Goal: Ask a question: Seek information or help from site administrators or community

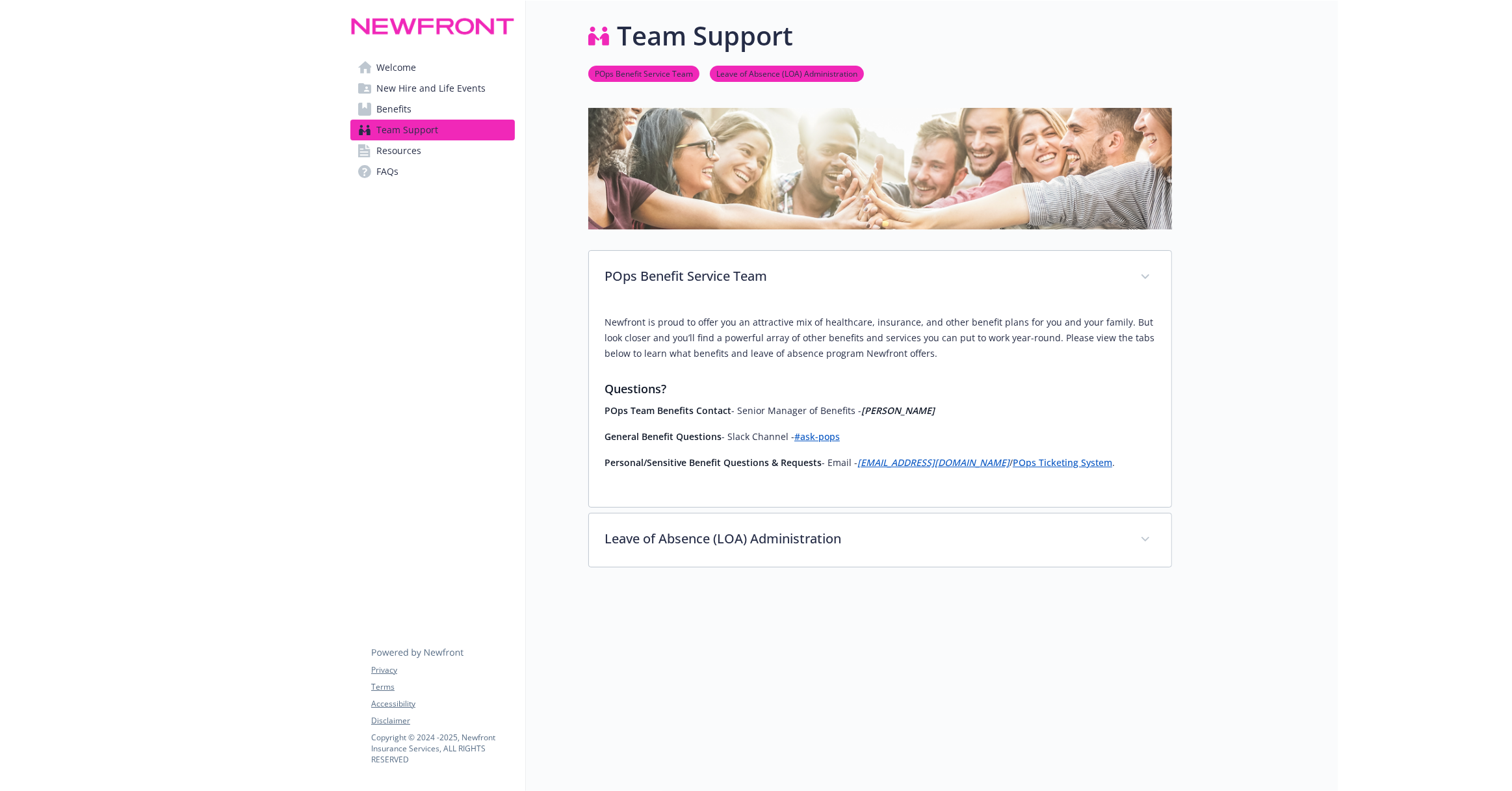
scroll to position [1, 0]
